Goal: Transaction & Acquisition: Download file/media

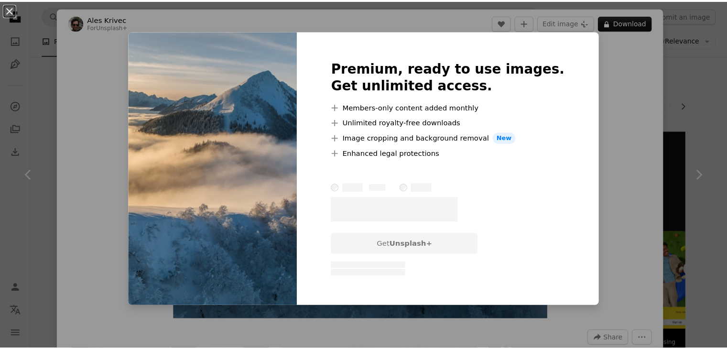
scroll to position [669, 0]
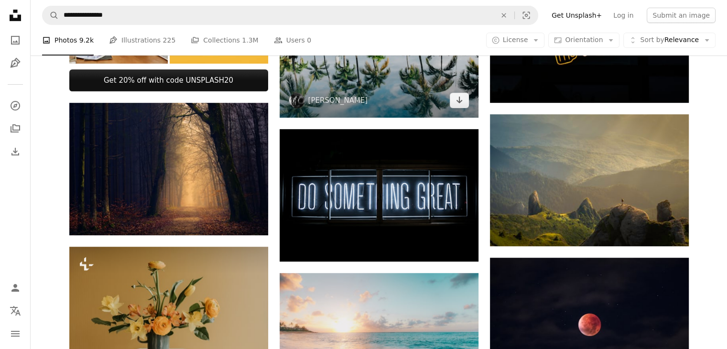
scroll to position [430, 0]
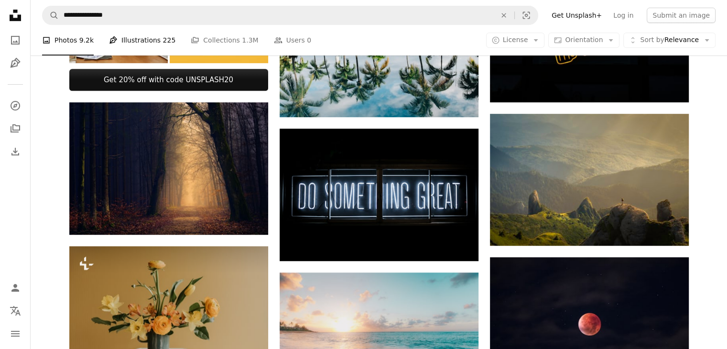
click at [157, 33] on link "Pen Tool Illustrations 225" at bounding box center [142, 40] width 66 height 31
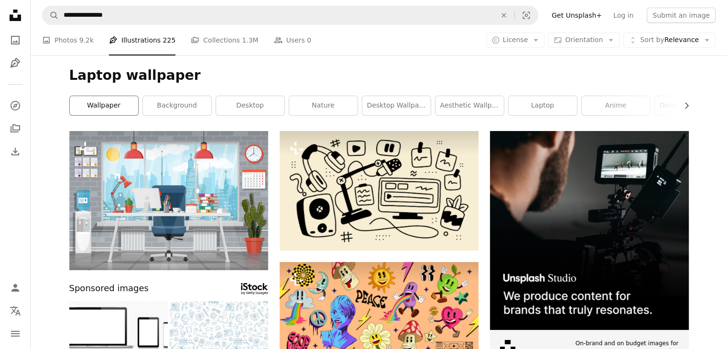
click at [90, 109] on link "wallpaper" at bounding box center [104, 105] width 68 height 19
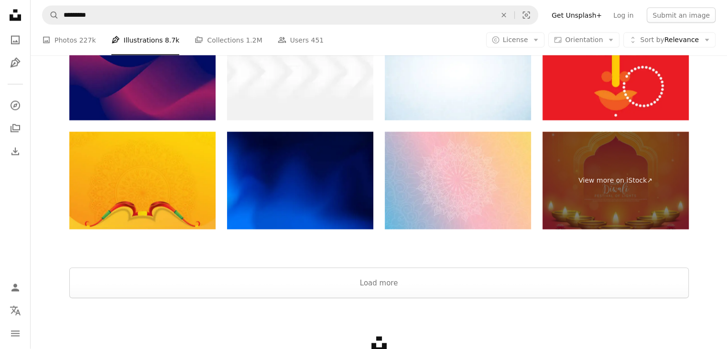
scroll to position [1926, 0]
